Goal: Navigation & Orientation: Find specific page/section

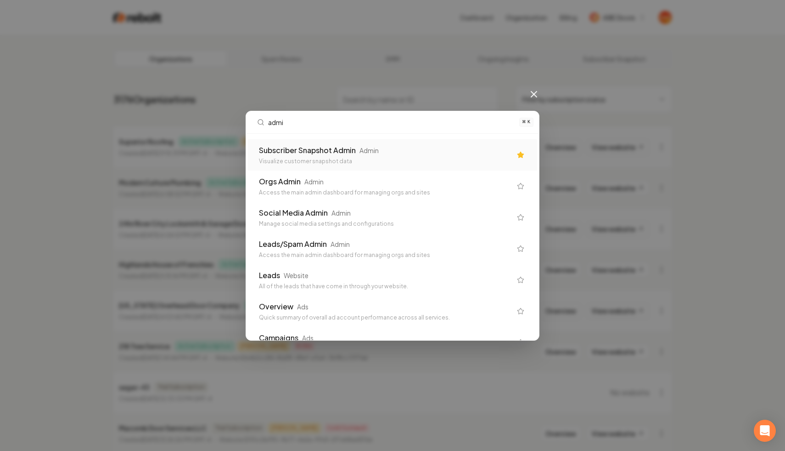
type input "admin"
click at [562, 47] on div "⌘ K Subscriber Snapshot Admin Admin Visualize customer snapshot data Orgs Admin…" at bounding box center [392, 225] width 785 height 451
click at [536, 93] on icon at bounding box center [534, 94] width 11 height 11
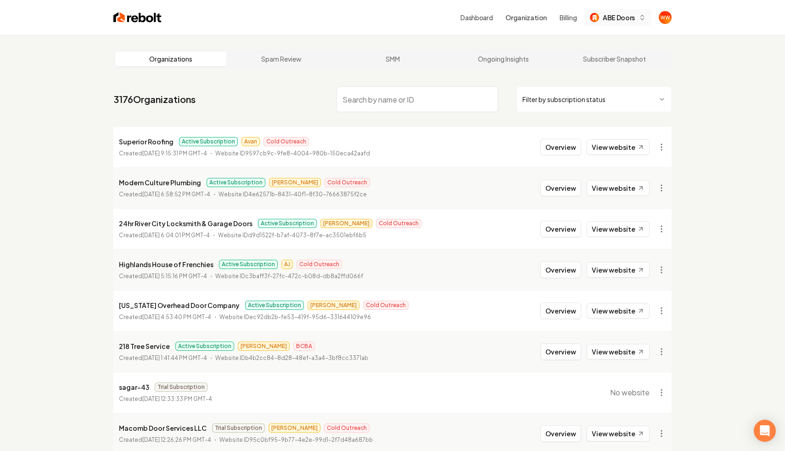
click at [635, 13] on span "ABE Doors" at bounding box center [619, 18] width 32 height 10
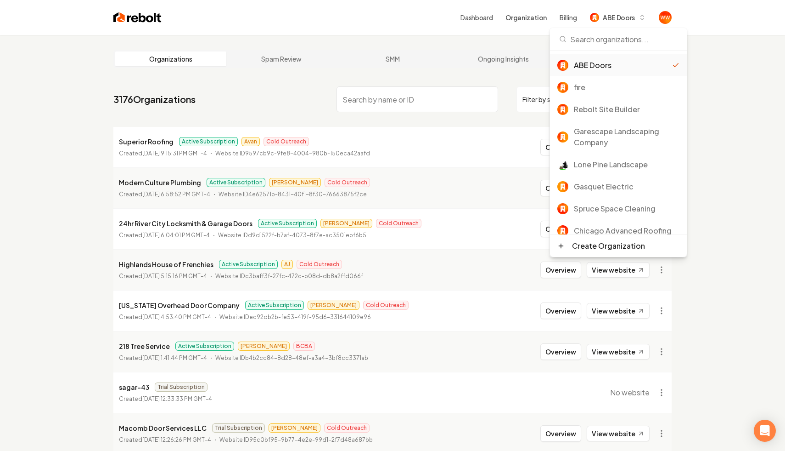
click at [477, 24] on div "Dashboard Organization Billing ABE Doors" at bounding box center [556, 17] width 191 height 17
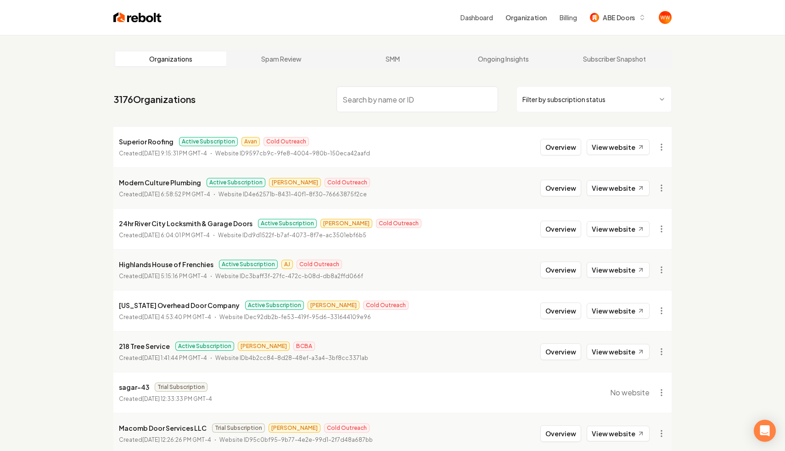
click at [474, 18] on link "Dashboard" at bounding box center [477, 17] width 32 height 9
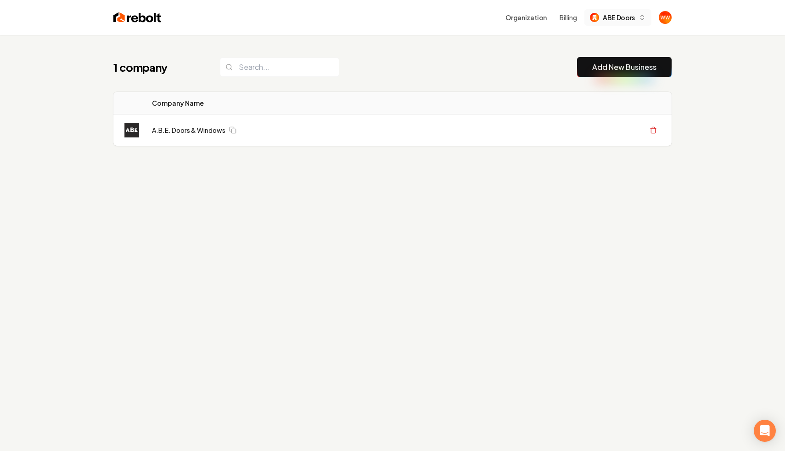
click at [642, 15] on icon "button" at bounding box center [642, 15] width 3 height 1
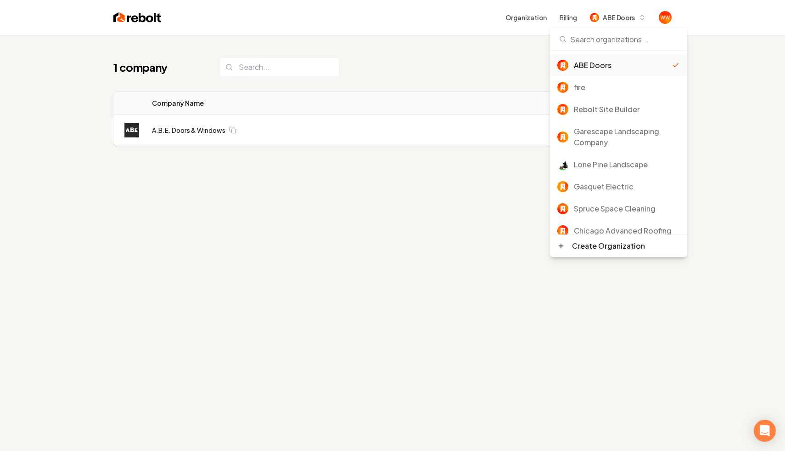
click at [353, 271] on div "1 company Add New Business Logo Company Name Actions A.B.E. Doors & Windows Cre…" at bounding box center [392, 260] width 785 height 451
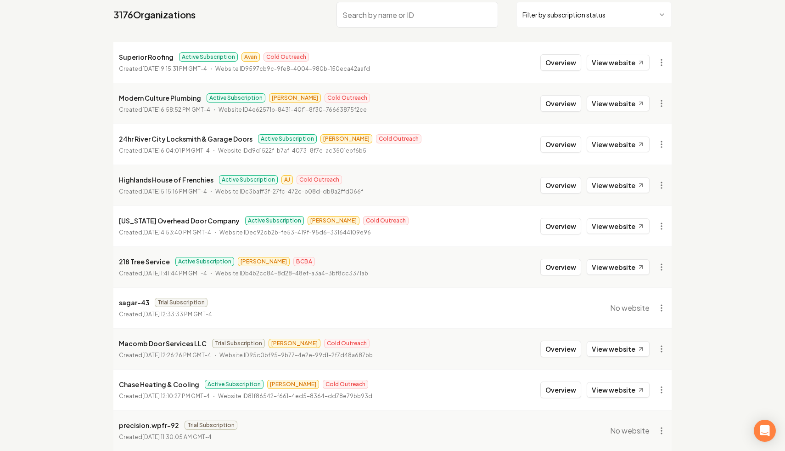
scroll to position [99, 0]
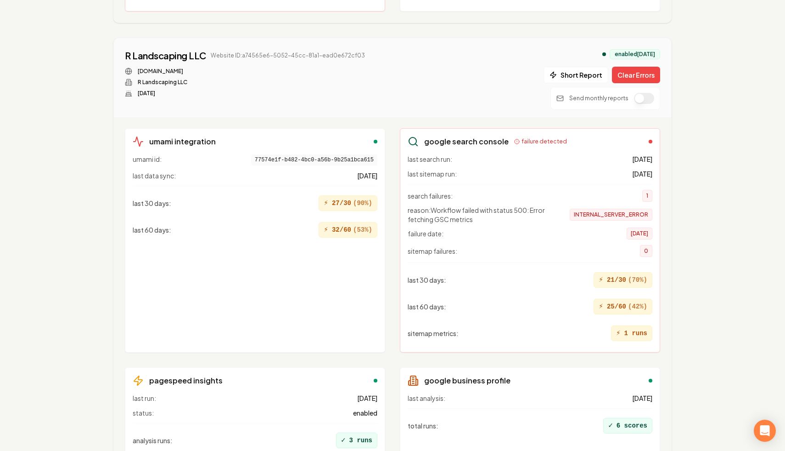
scroll to position [899, 0]
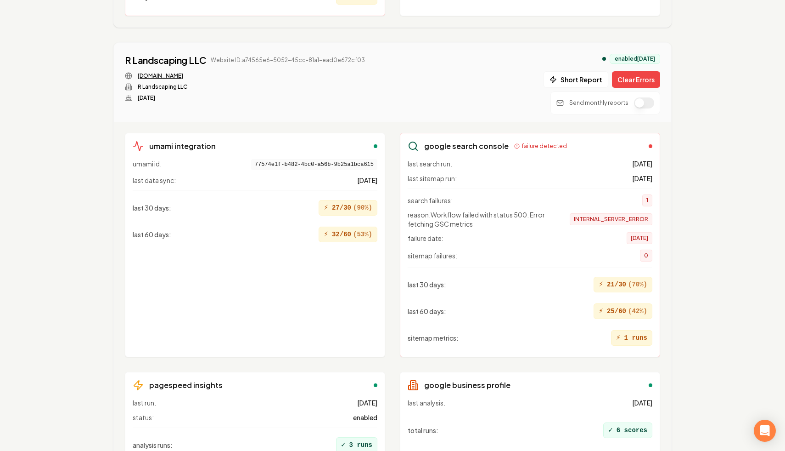
click at [163, 74] on link "[DOMAIN_NAME]" at bounding box center [160, 75] width 45 height 7
